Goal: Find specific page/section: Find specific page/section

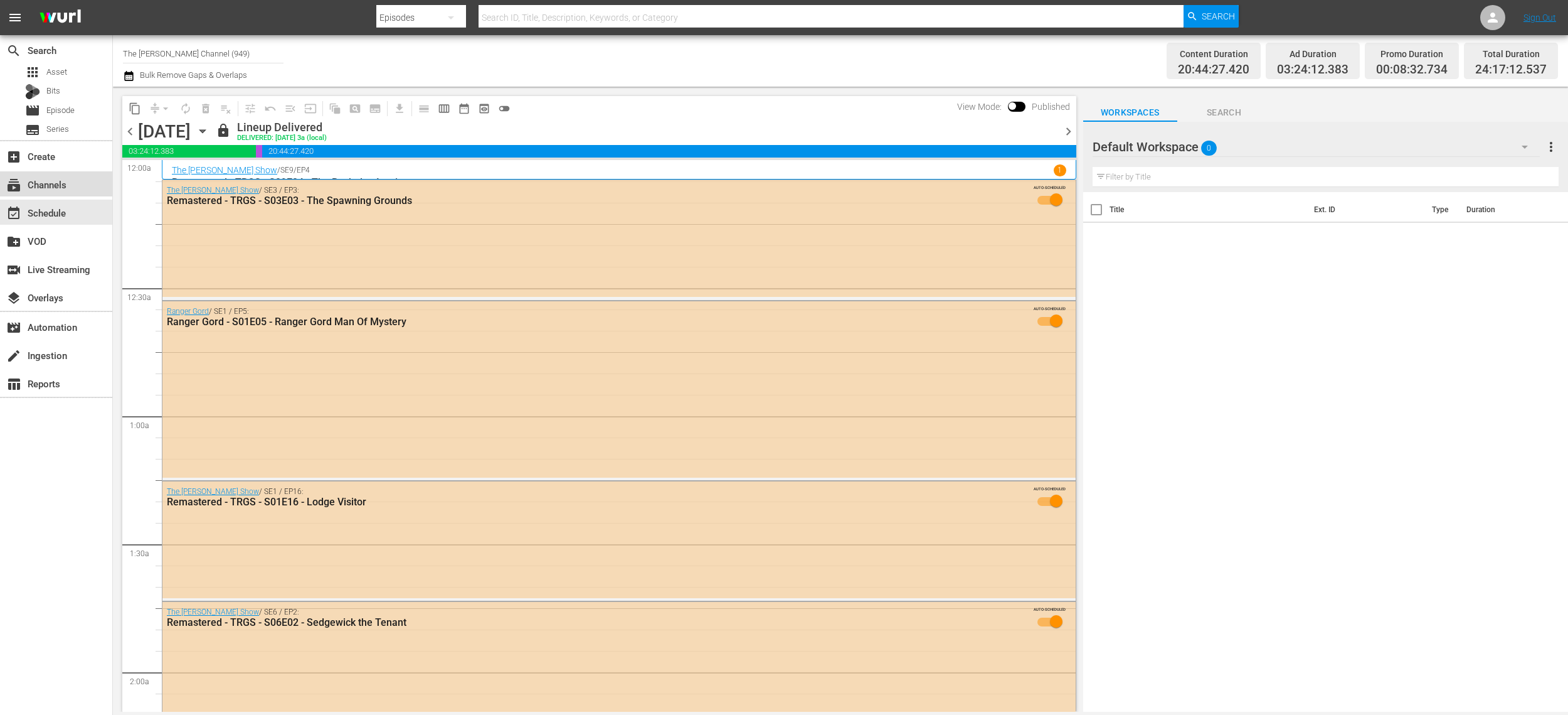
click at [45, 193] on div "subscriptions Channels" at bounding box center [56, 184] width 112 height 25
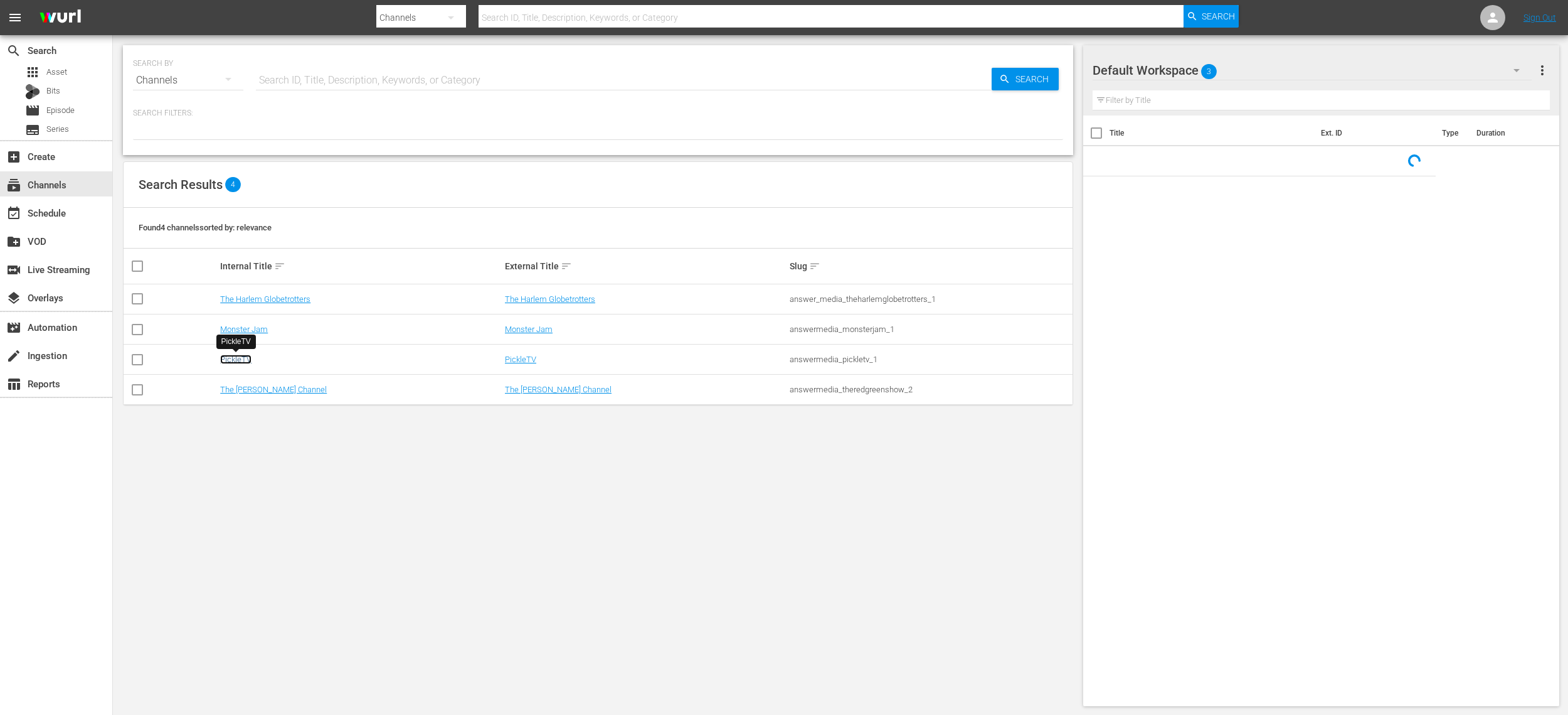
click at [245, 361] on link "PickleTV" at bounding box center [235, 359] width 32 height 10
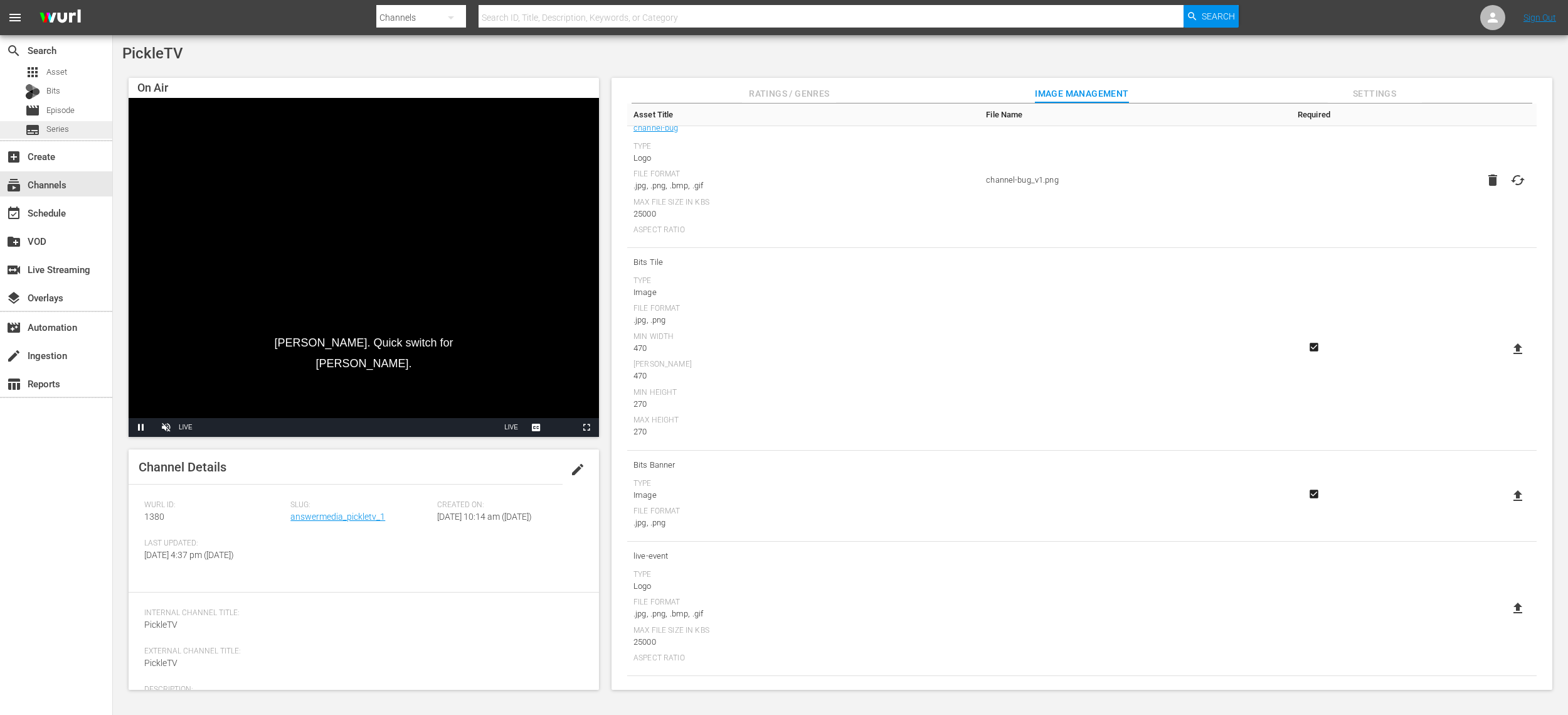
click at [64, 129] on span "Series" at bounding box center [57, 128] width 22 height 13
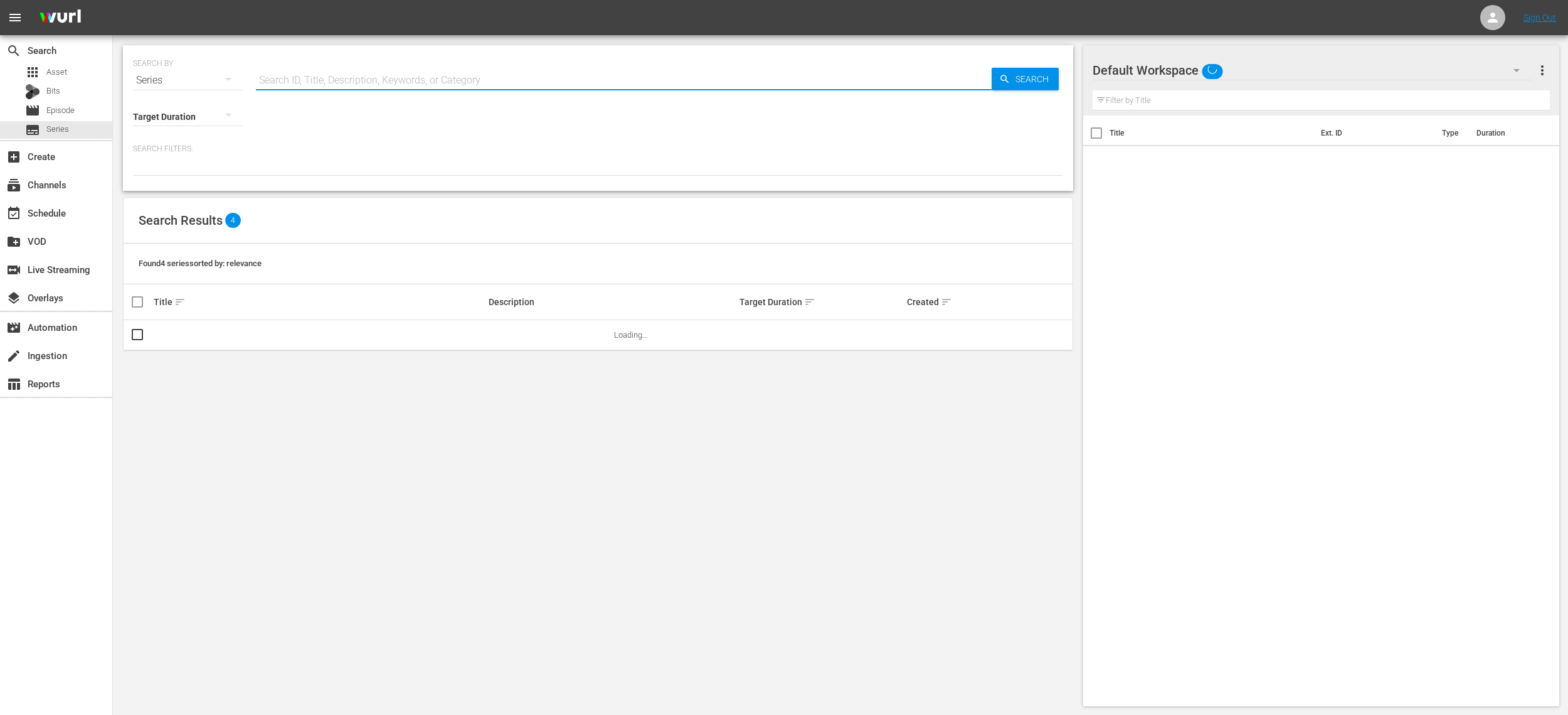
click at [324, 75] on input "text" at bounding box center [623, 80] width 736 height 30
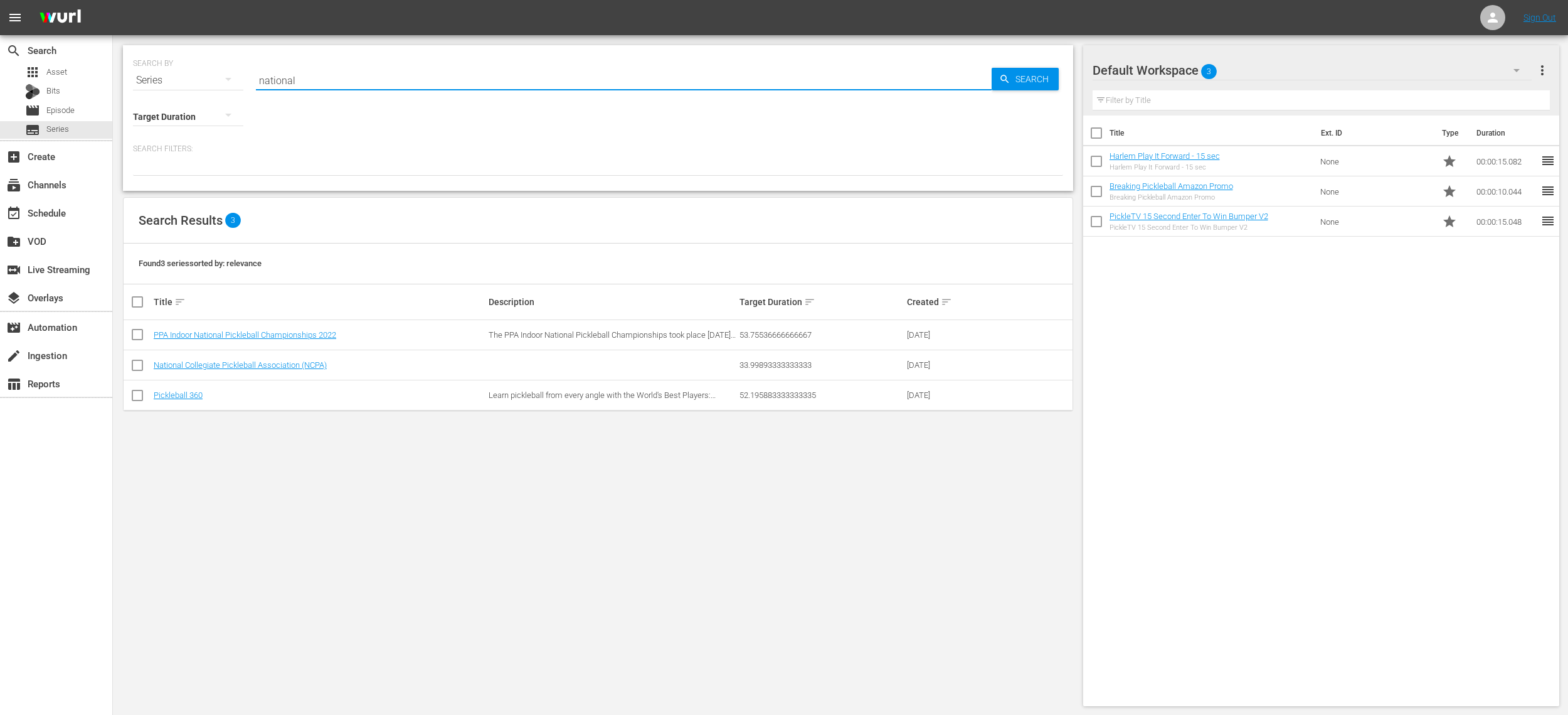
click at [274, 78] on input "national" at bounding box center [623, 80] width 736 height 30
type input "NPL"
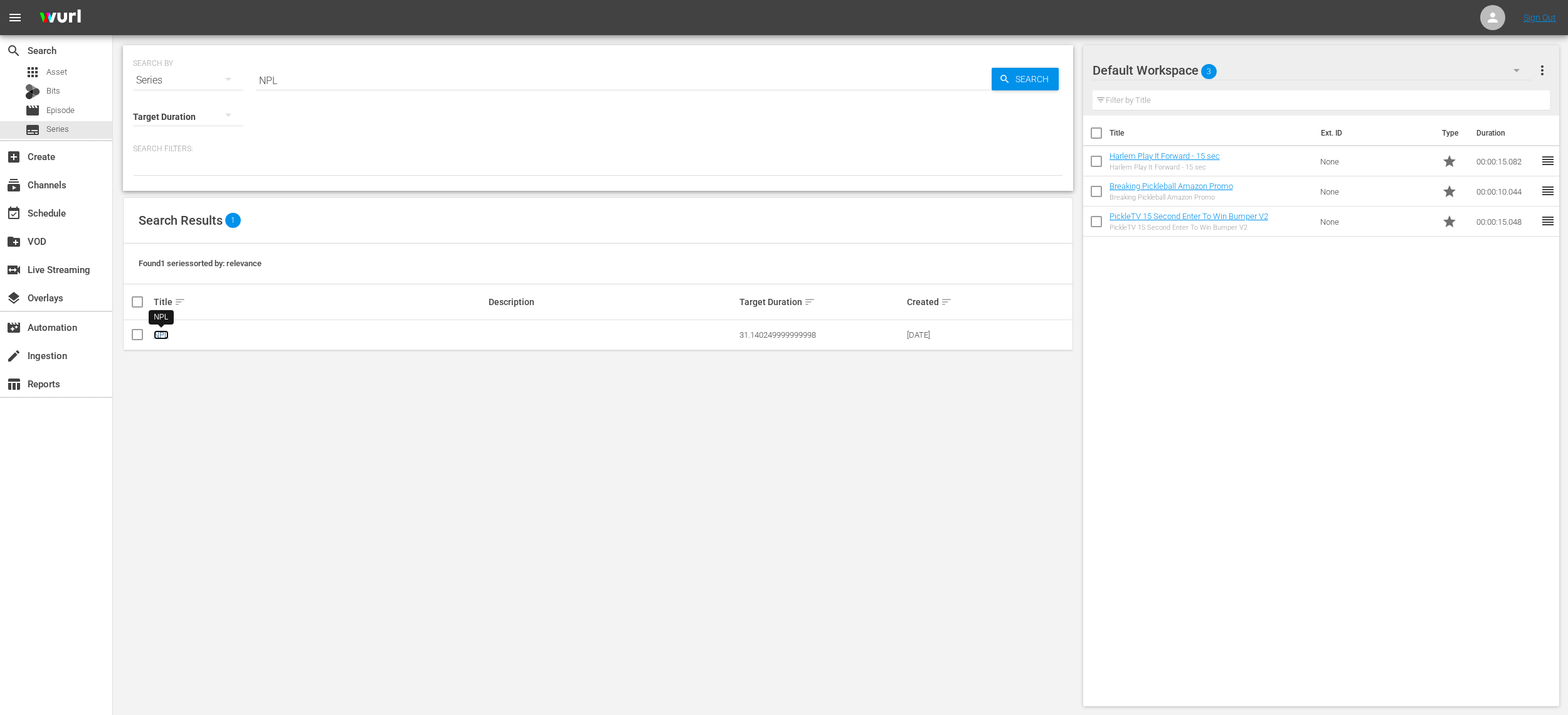
click at [157, 336] on link "NPL" at bounding box center [161, 335] width 15 height 10
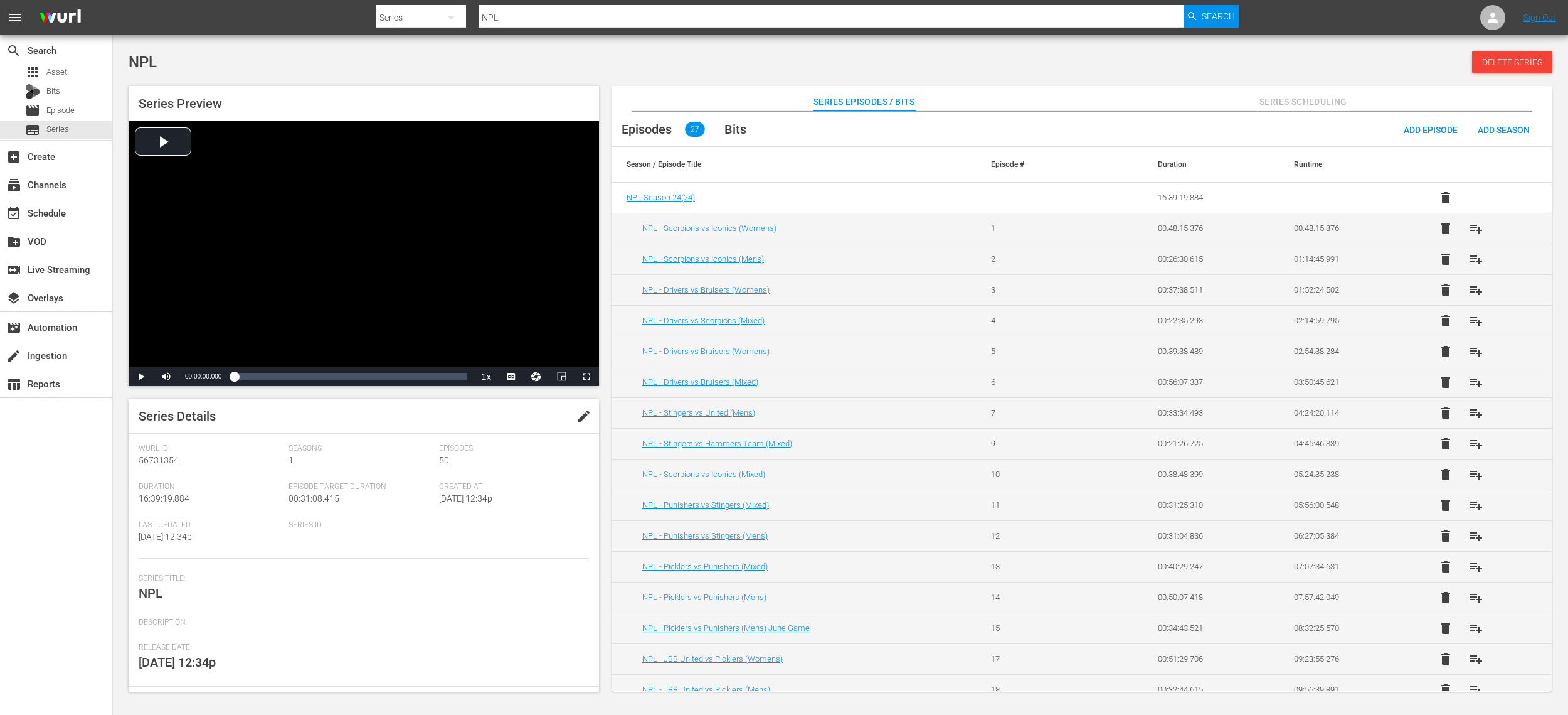
scroll to position [65, 0]
